Goal: Information Seeking & Learning: Learn about a topic

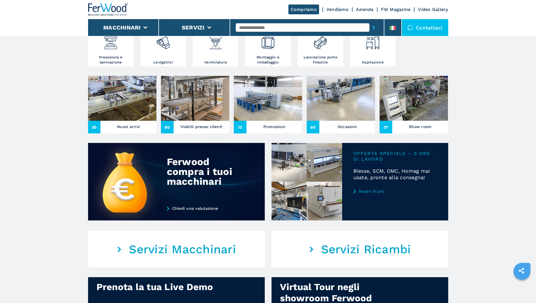
click at [196, 131] on h3 "Visibili presso clienti" at bounding box center [201, 127] width 42 height 8
click at [204, 131] on h3 "Visibili presso clienti" at bounding box center [201, 127] width 42 height 8
click at [122, 131] on h3 "Nuovi arrivi" at bounding box center [128, 127] width 23 height 8
click at [123, 131] on h3 "Nuovi arrivi" at bounding box center [128, 127] width 23 height 8
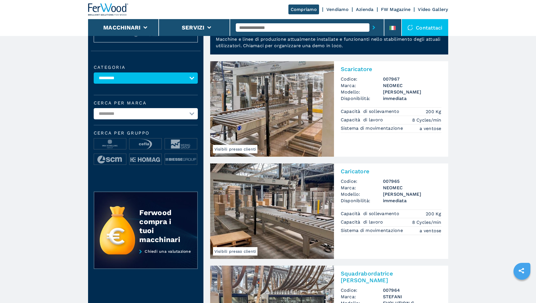
scroll to position [28, 0]
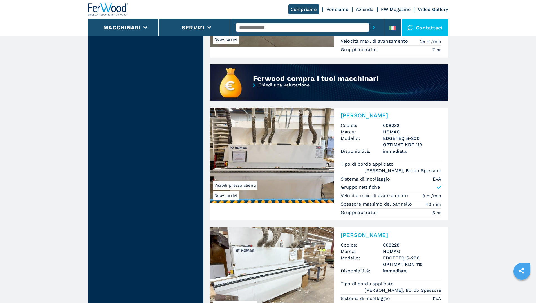
scroll to position [506, 0]
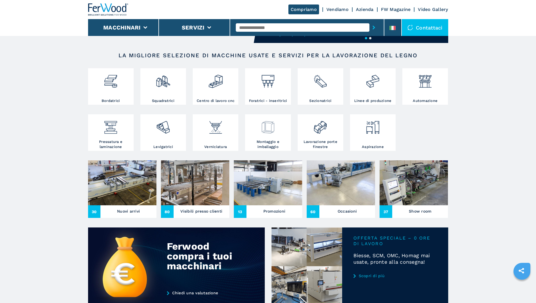
scroll to position [141, 0]
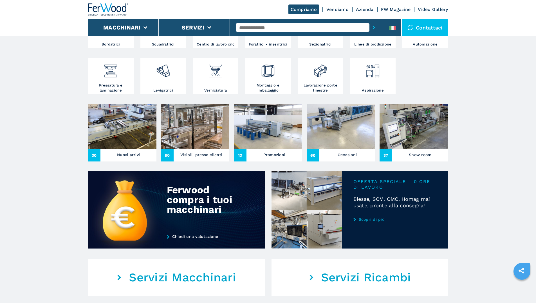
click at [195, 159] on h3 "Visibili presso clienti" at bounding box center [201, 155] width 42 height 8
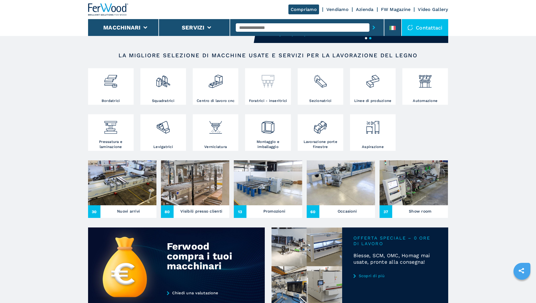
scroll to position [169, 0]
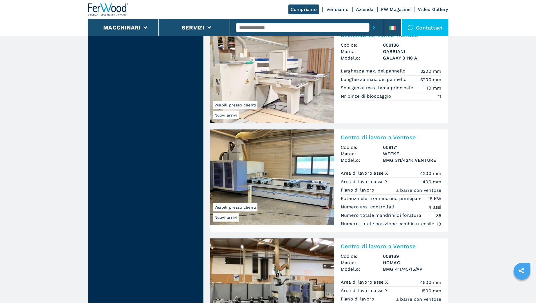
scroll to position [1237, 0]
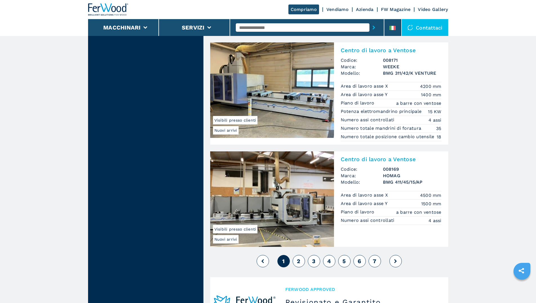
click at [299, 258] on span "2" at bounding box center [298, 261] width 3 height 7
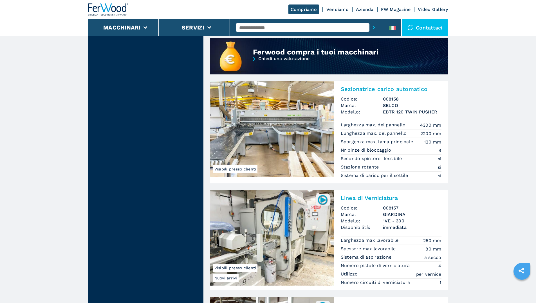
scroll to position [590, 0]
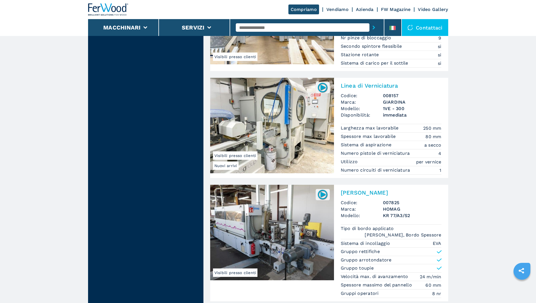
click at [280, 112] on img at bounding box center [272, 126] width 124 height 96
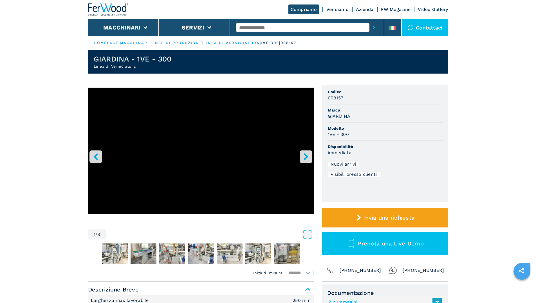
click at [308, 155] on icon "right-button" at bounding box center [305, 156] width 7 height 7
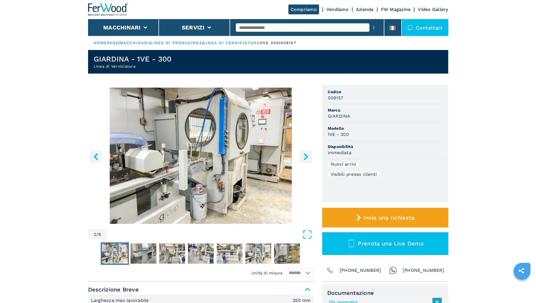
click at [308, 155] on icon "right-button" at bounding box center [305, 156] width 7 height 7
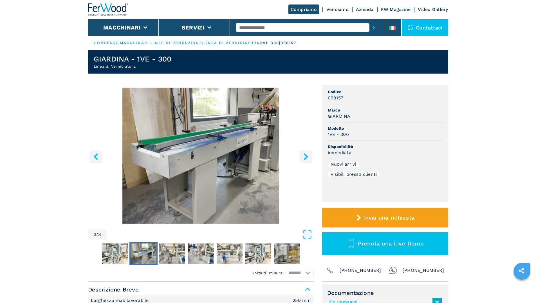
click at [308, 155] on icon "right-button" at bounding box center [305, 156] width 7 height 7
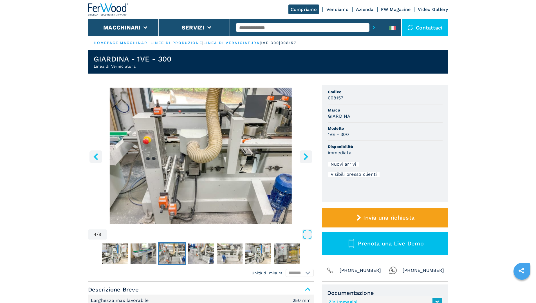
click at [308, 155] on icon "right-button" at bounding box center [305, 156] width 7 height 7
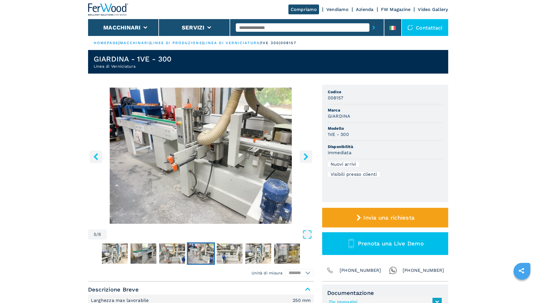
click at [308, 155] on icon "right-button" at bounding box center [305, 156] width 7 height 7
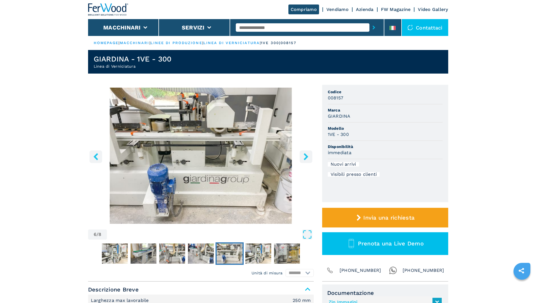
click at [308, 154] on icon "right-button" at bounding box center [305, 156] width 7 height 7
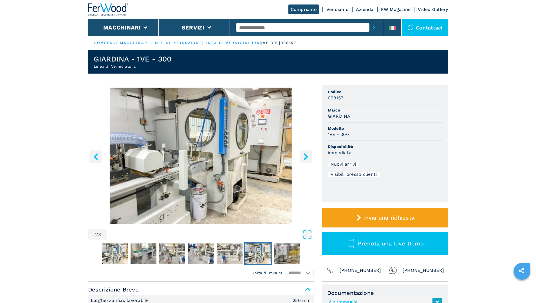
click at [308, 154] on icon "right-button" at bounding box center [305, 156] width 7 height 7
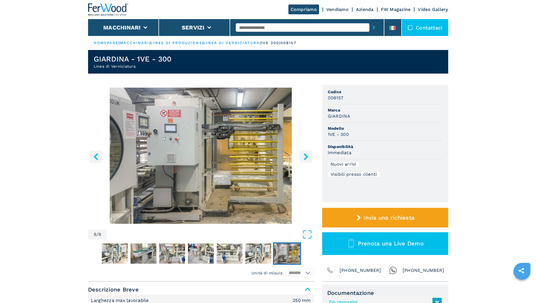
click at [308, 154] on icon "right-button" at bounding box center [305, 156] width 7 height 7
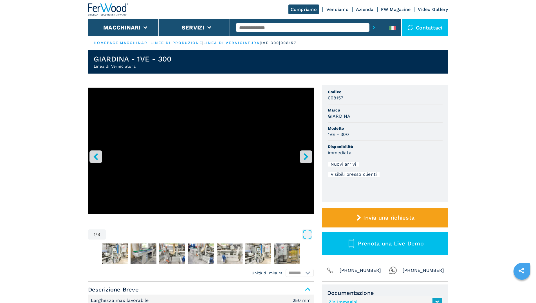
click at [308, 154] on icon "right-button" at bounding box center [305, 156] width 7 height 7
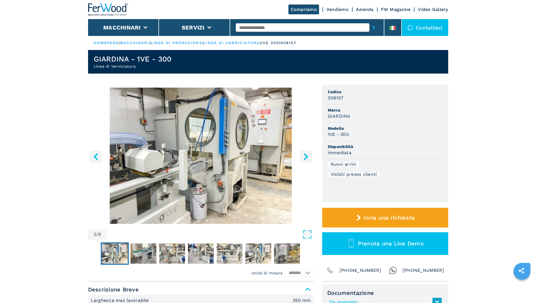
click at [94, 152] on button "left-button" at bounding box center [95, 156] width 13 height 13
